Goal: Transaction & Acquisition: Book appointment/travel/reservation

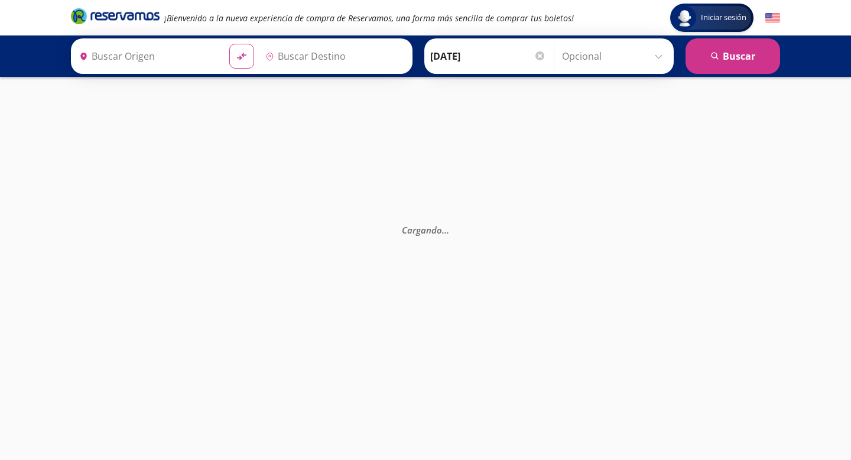
type input "[GEOGRAPHIC_DATA], [GEOGRAPHIC_DATA]"
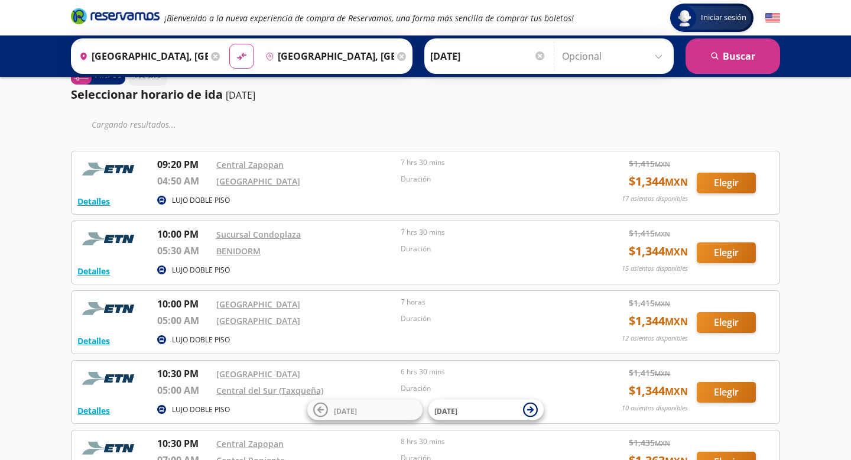
scroll to position [29, 0]
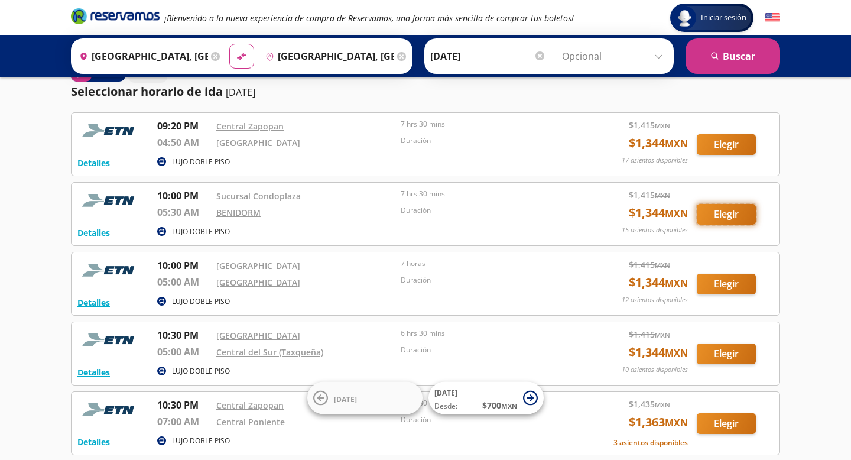
click at [736, 212] on button "Elegir" at bounding box center [726, 214] width 59 height 21
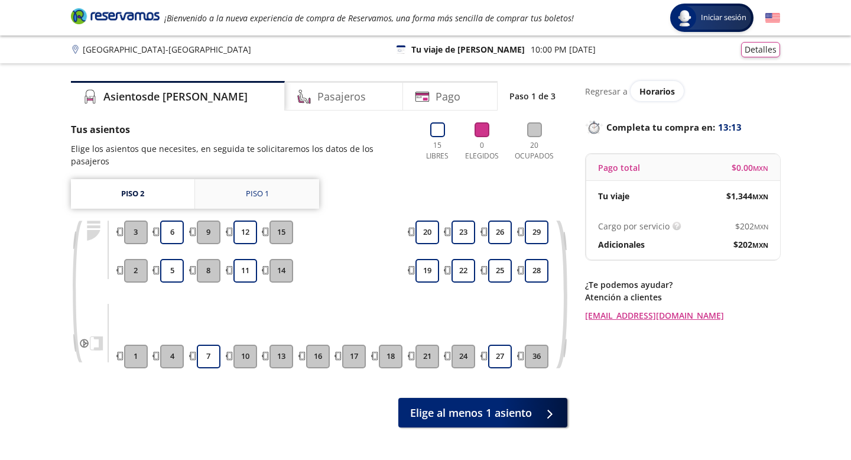
click at [258, 188] on div "Piso 1" at bounding box center [257, 194] width 23 height 12
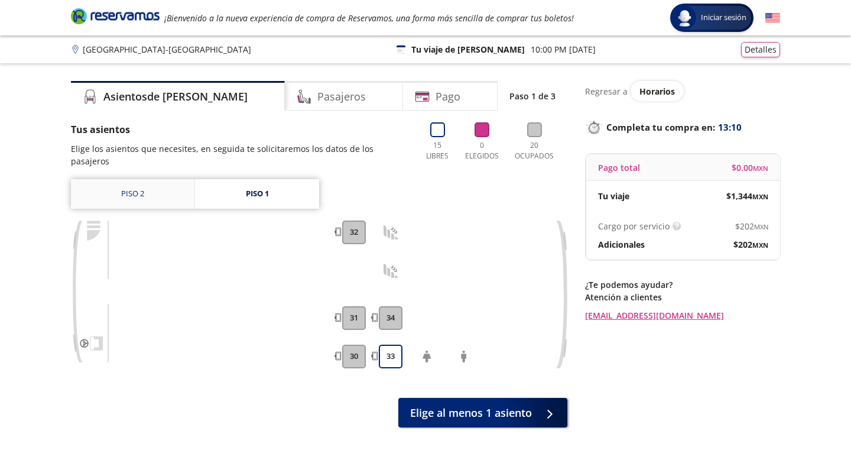
click at [150, 186] on link "Piso 2" at bounding box center [133, 194] width 124 height 30
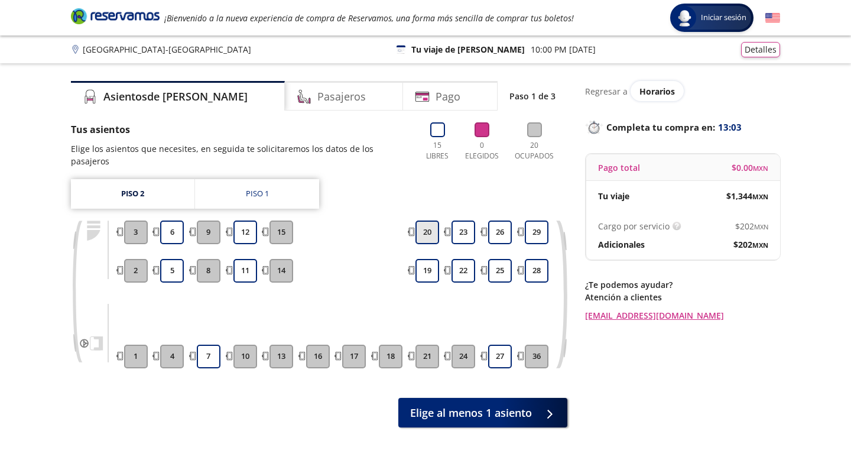
click at [429, 221] on button "20" at bounding box center [428, 232] width 24 height 24
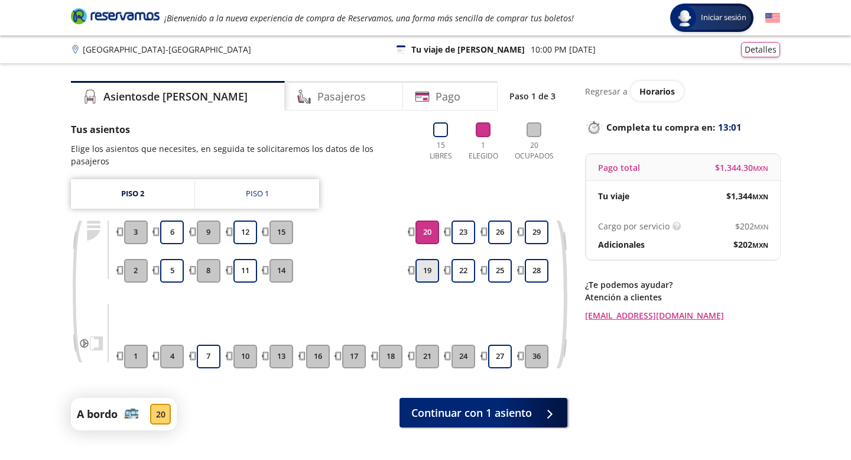
click at [427, 259] on button "19" at bounding box center [428, 271] width 24 height 24
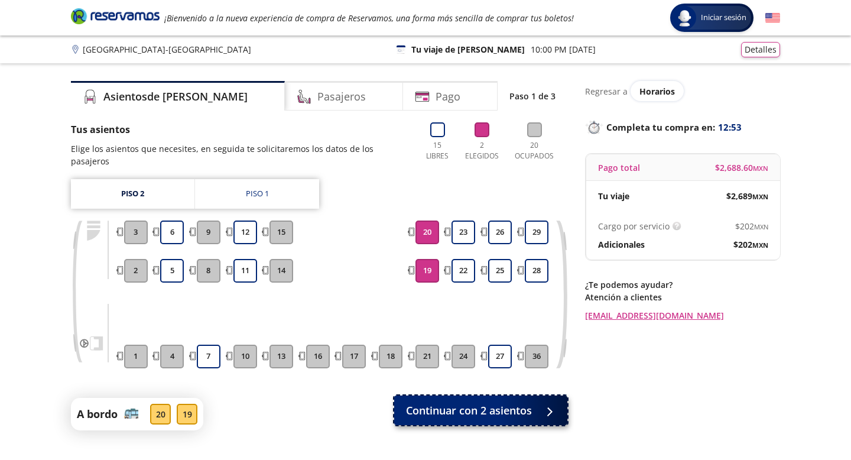
click at [470, 403] on span "Continuar con 2 asientos" at bounding box center [469, 411] width 126 height 16
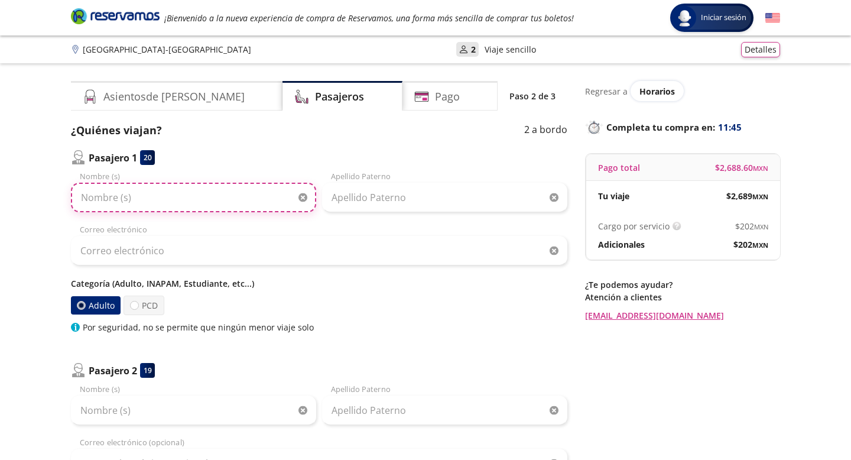
click at [121, 202] on input "Nombre (s)" at bounding box center [193, 198] width 245 height 30
type input "[PERSON_NAME]"
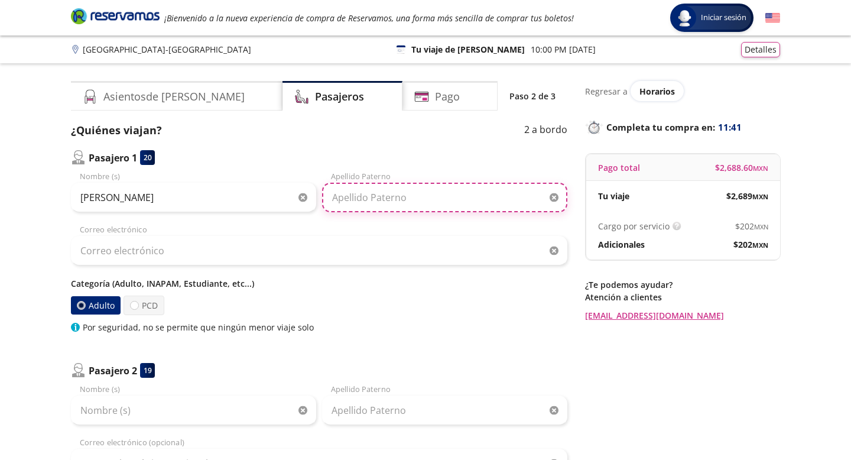
type input "[PERSON_NAME]"
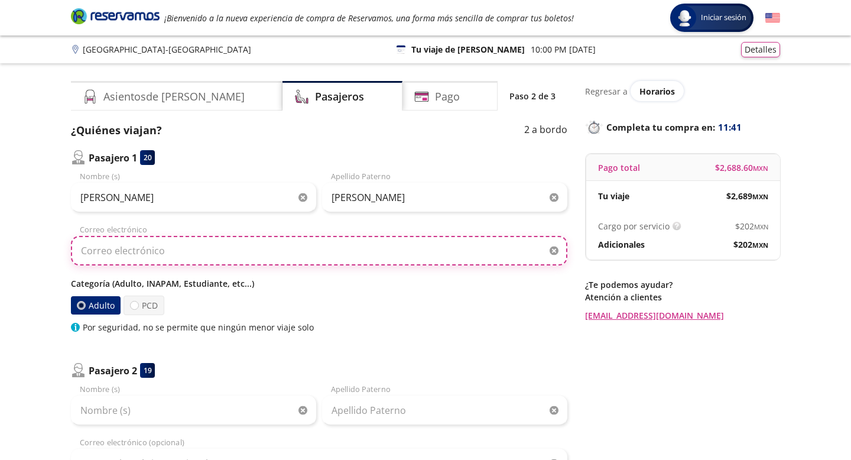
type input "[EMAIL_ADDRESS][DOMAIN_NAME]"
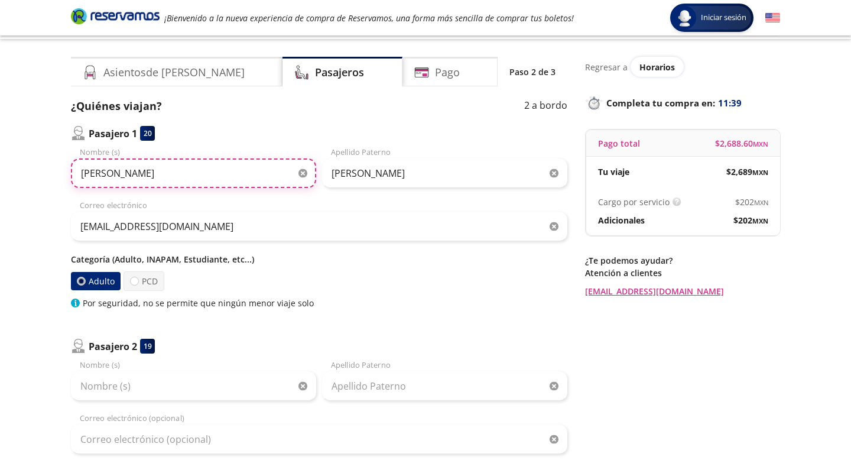
scroll to position [34, 0]
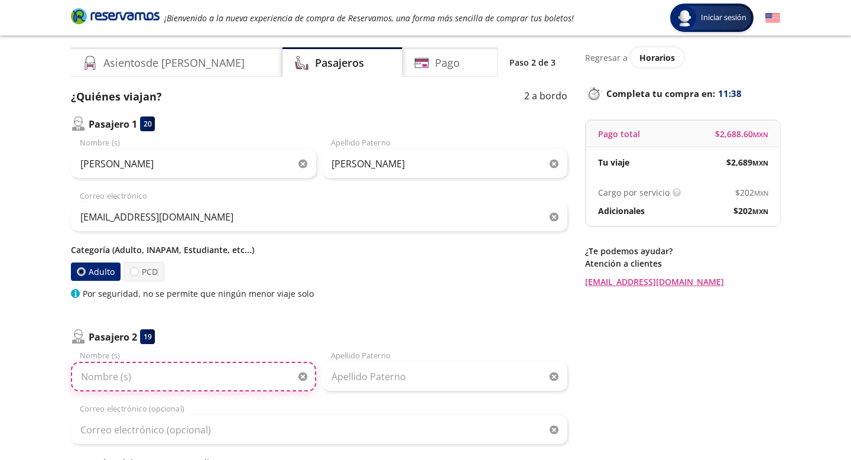
click at [127, 381] on input "Nombre (s)" at bounding box center [193, 377] width 245 height 30
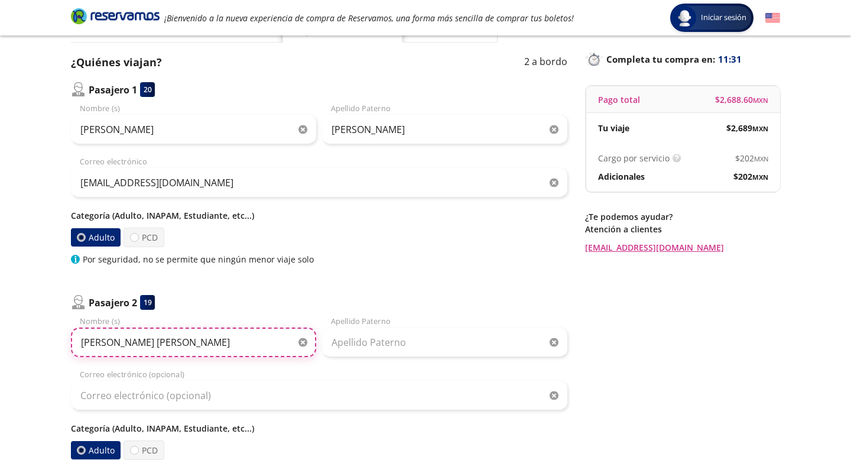
scroll to position [71, 0]
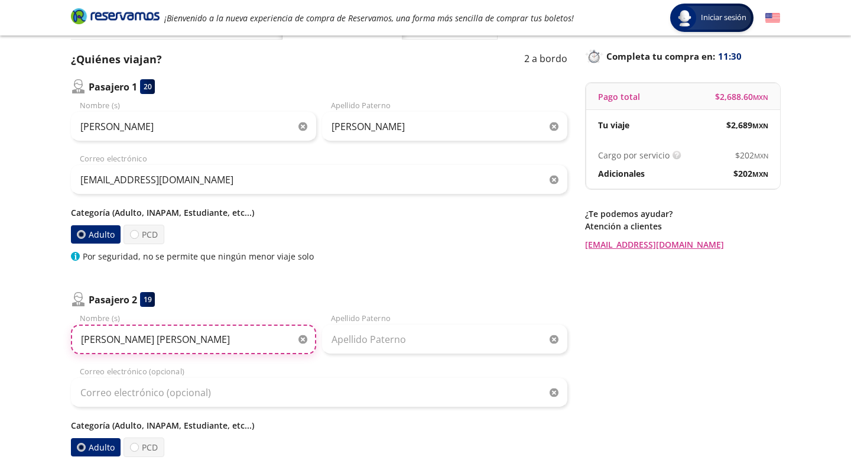
type input "[PERSON_NAME] [PERSON_NAME]"
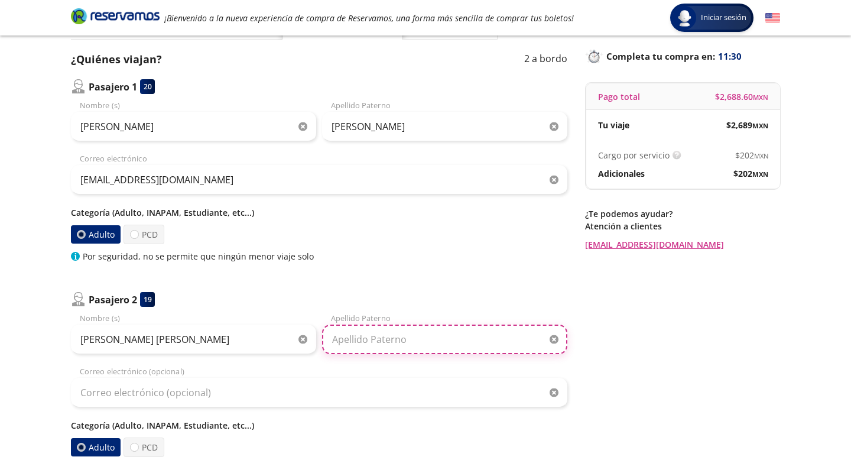
click at [349, 343] on input "Apellido Paterno" at bounding box center [444, 340] width 245 height 30
type input "[PERSON_NAME]"
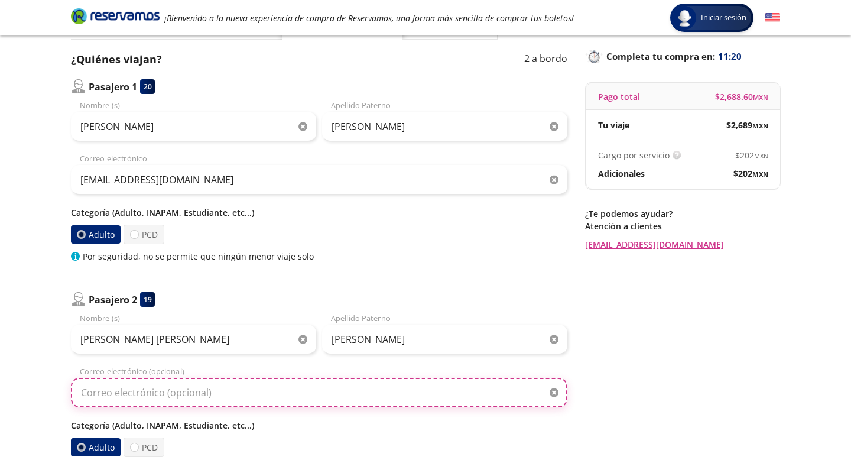
click at [255, 398] on input "Correo electrónico (opcional)" at bounding box center [319, 393] width 497 height 30
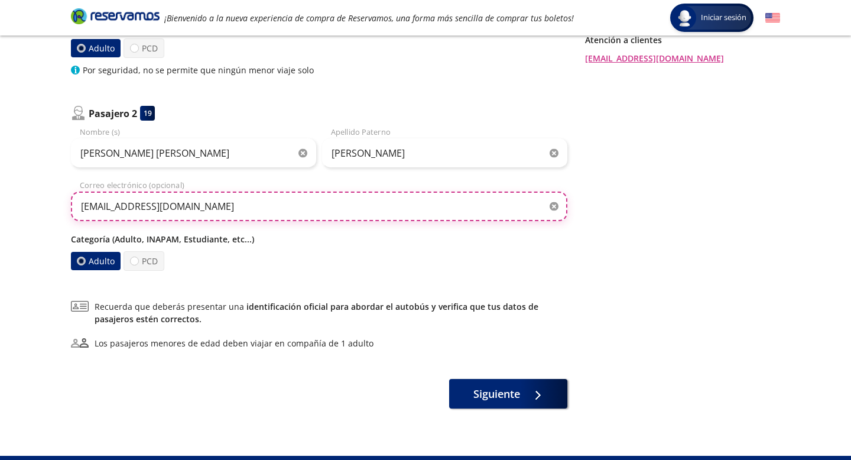
scroll to position [262, 0]
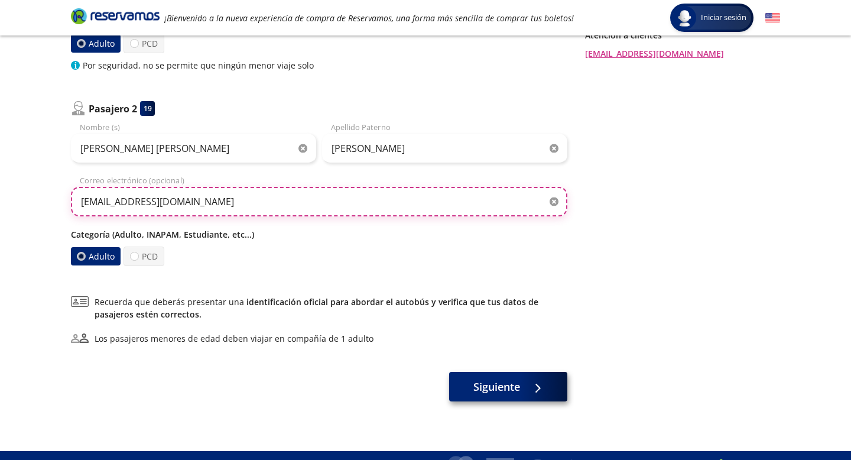
type input "[EMAIL_ADDRESS][DOMAIN_NAME]"
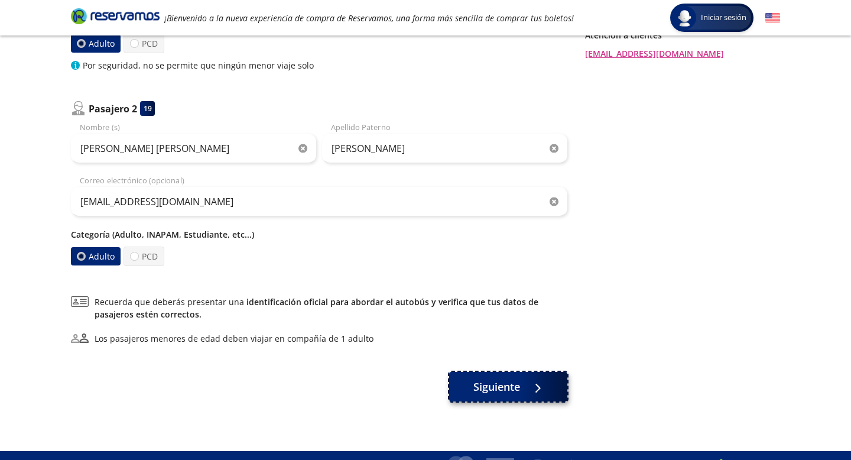
click at [495, 390] on span "Siguiente" at bounding box center [496, 387] width 47 height 16
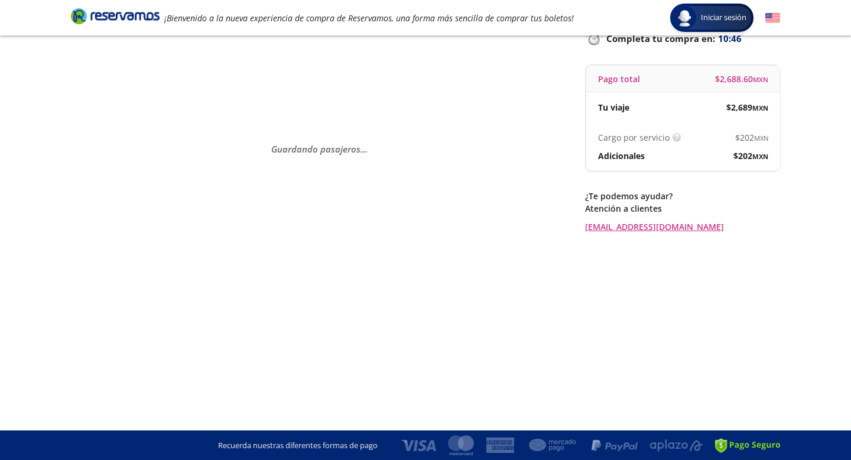
scroll to position [0, 0]
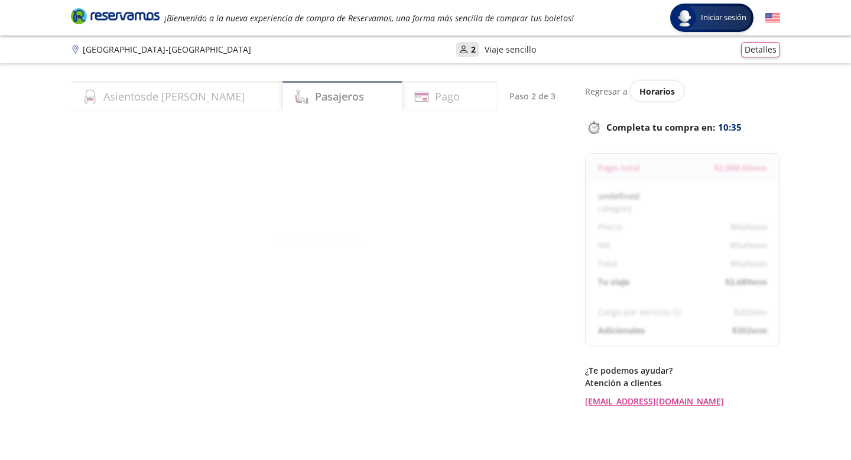
select select "MX"
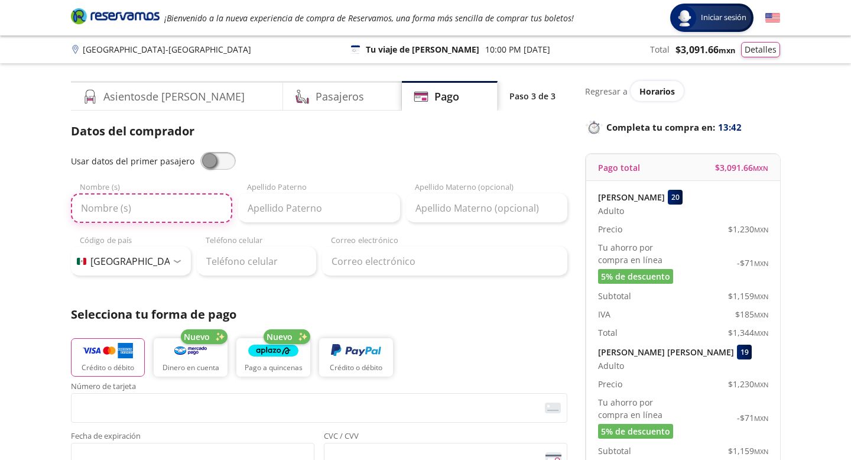
click at [177, 206] on input "Nombre (s)" at bounding box center [151, 208] width 161 height 30
click at [81, 210] on input "[PERSON_NAME]" at bounding box center [151, 208] width 161 height 30
type input "[PERSON_NAME] [PERSON_NAME]"
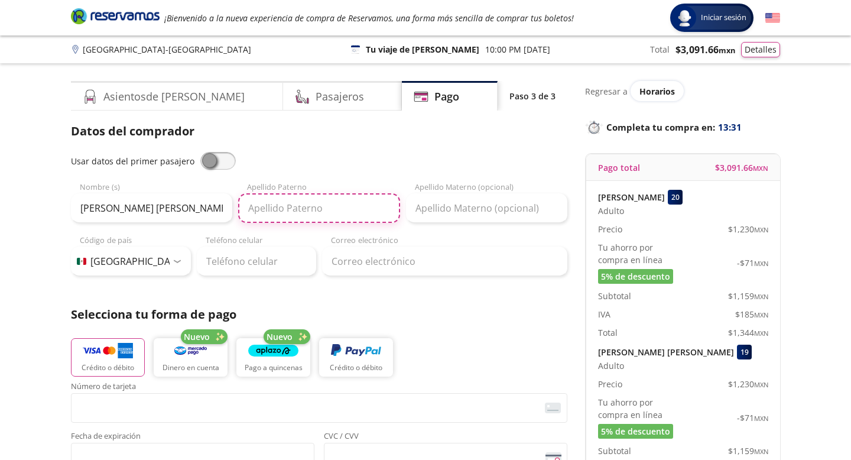
click at [284, 210] on input "Apellido Paterno" at bounding box center [318, 208] width 161 height 30
type input "[PERSON_NAME]"
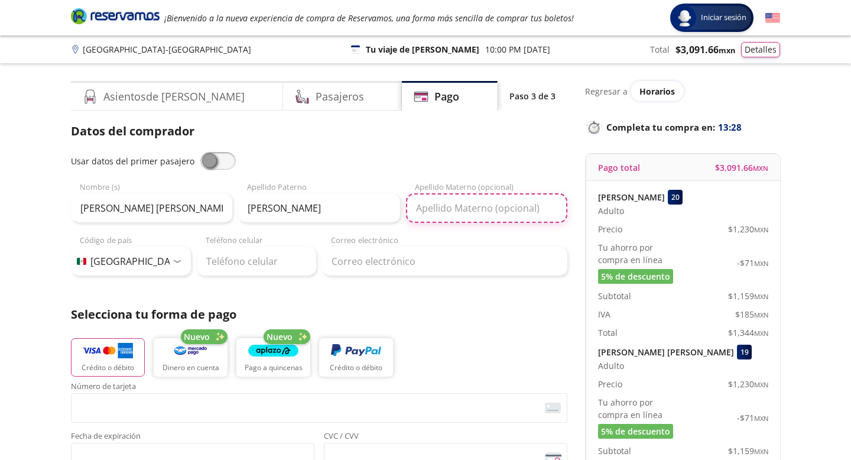
click at [483, 210] on input "Apellido Materno (opcional)" at bounding box center [486, 208] width 161 height 30
type input "[PERSON_NAME]"
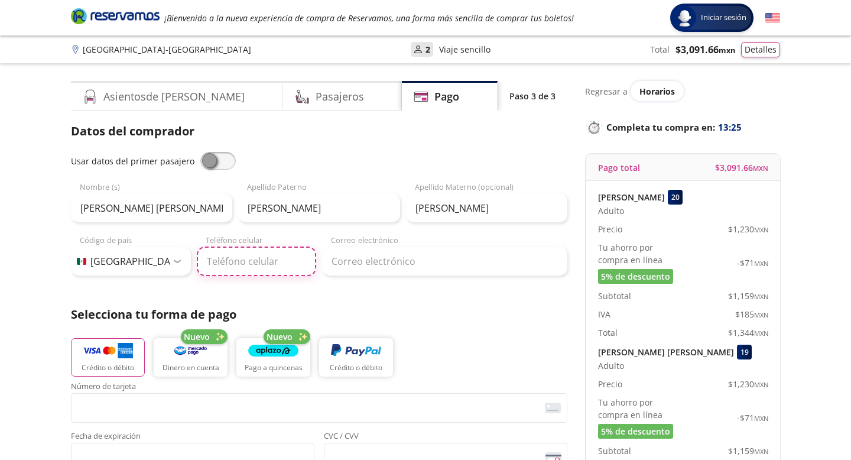
type input "33 1044 7400"
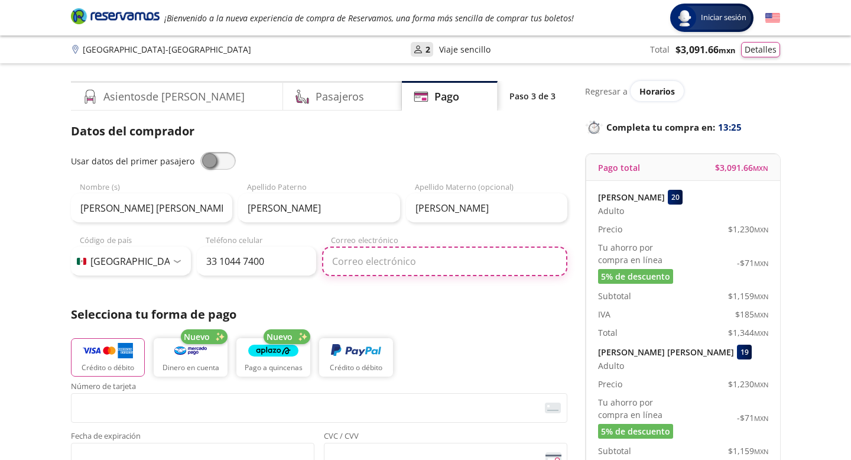
type input "[EMAIL_ADDRESS][DOMAIN_NAME]"
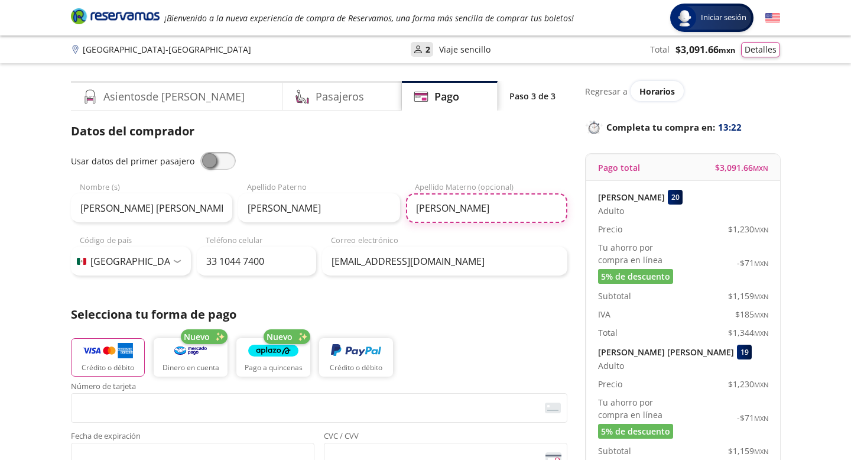
drag, startPoint x: 446, startPoint y: 215, endPoint x: 390, endPoint y: 212, distance: 55.6
click at [390, 211] on div "[PERSON_NAME] [PERSON_NAME] Nombre (s) IBARRA Apellido [PERSON_NAME] Apellido M…" at bounding box center [319, 201] width 497 height 41
type input "[PERSON_NAME]"
click at [368, 314] on p "Selecciona tu forma de pago" at bounding box center [319, 315] width 497 height 18
click at [206, 162] on span at bounding box center [217, 161] width 35 height 18
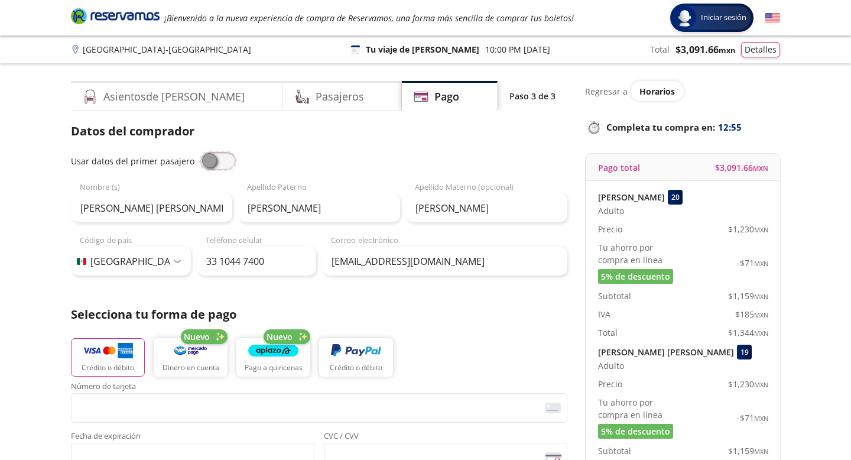
click at [200, 152] on input "checkbox" at bounding box center [200, 152] width 0 height 0
type input "[PERSON_NAME]"
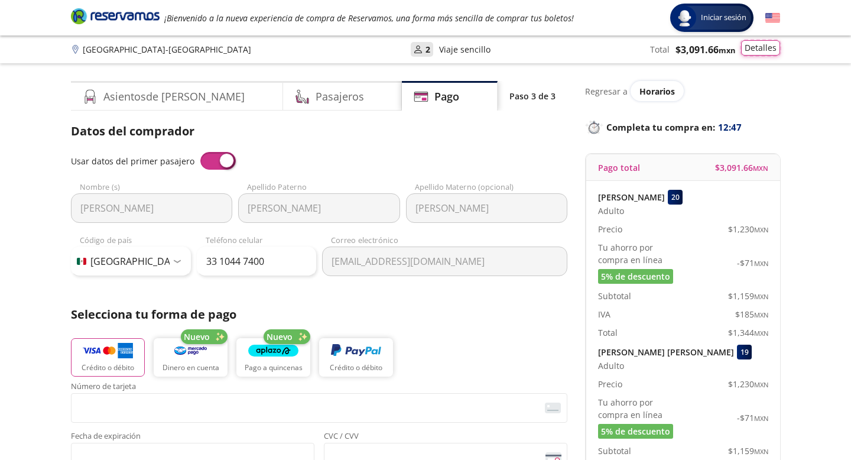
click at [755, 45] on button "Detalles" at bounding box center [760, 47] width 39 height 15
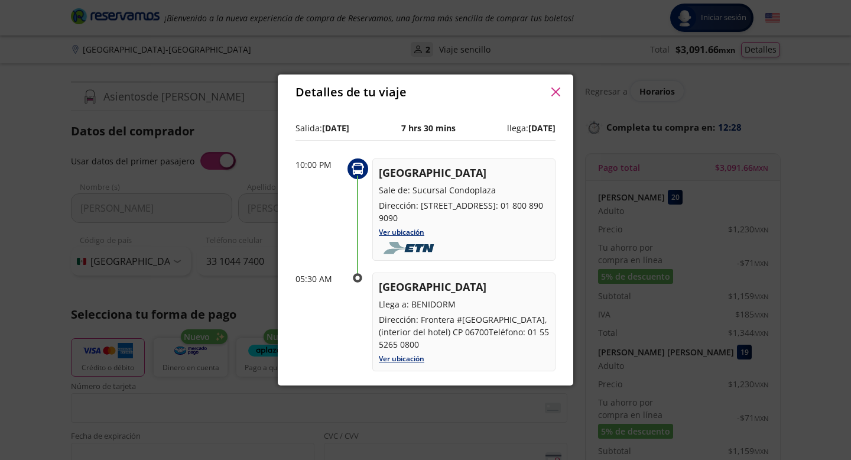
click at [556, 92] on icon "button" at bounding box center [555, 91] width 9 height 9
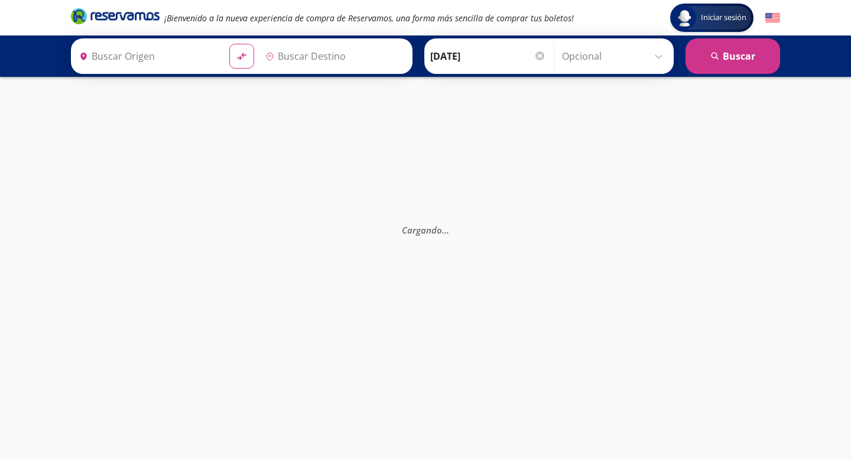
type input "Benidorm, [GEOGRAPHIC_DATA]"
